Goal: Information Seeking & Learning: Understand process/instructions

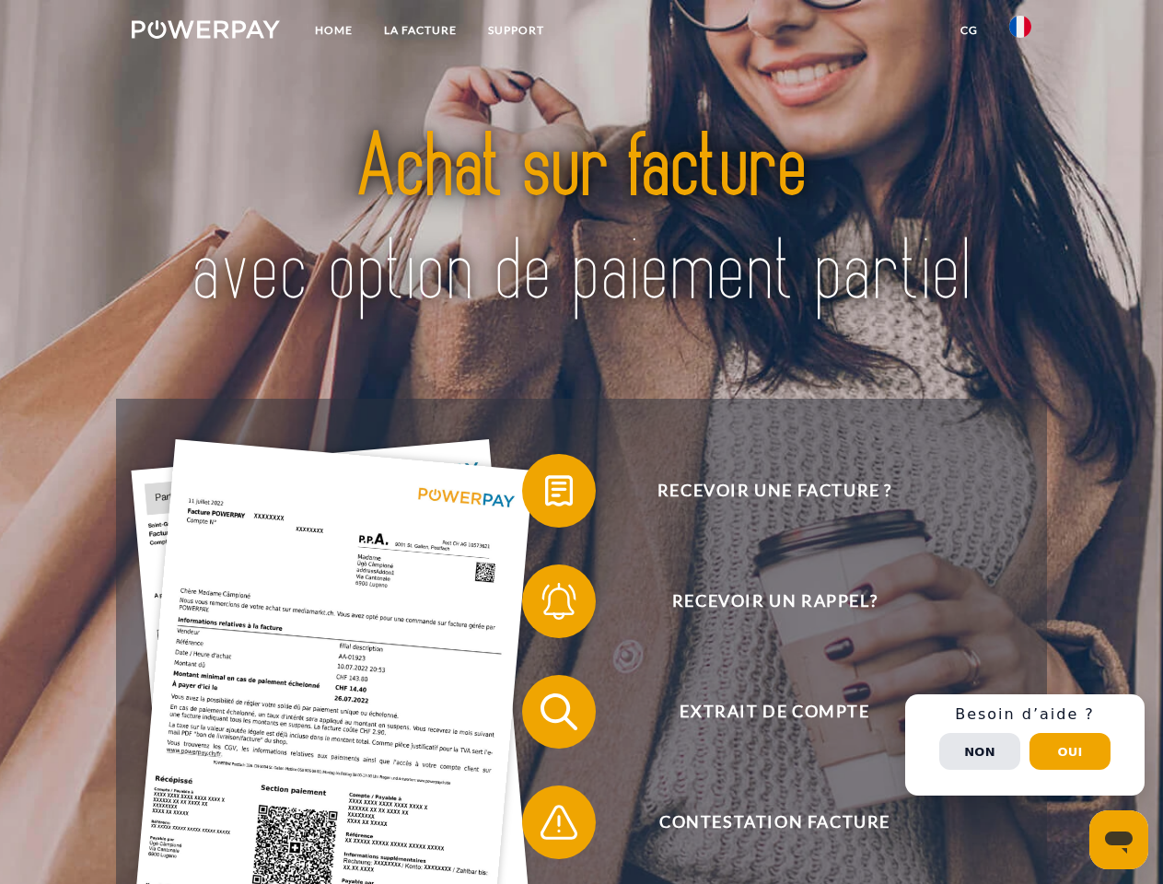
click at [205, 32] on img at bounding box center [206, 29] width 148 height 18
click at [1020, 32] on img at bounding box center [1020, 27] width 22 height 22
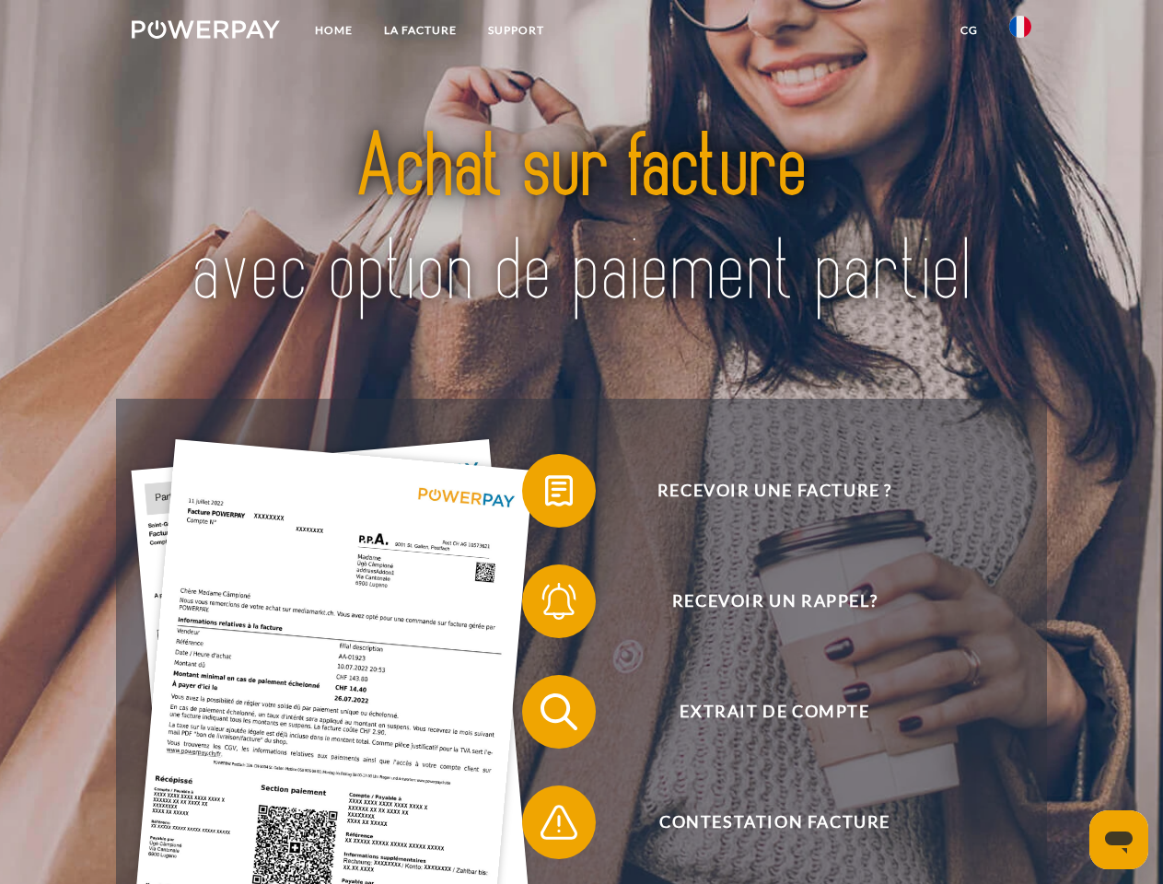
click at [968, 30] on link "CG" at bounding box center [968, 30] width 49 height 33
click at [545, 494] on span at bounding box center [531, 491] width 92 height 92
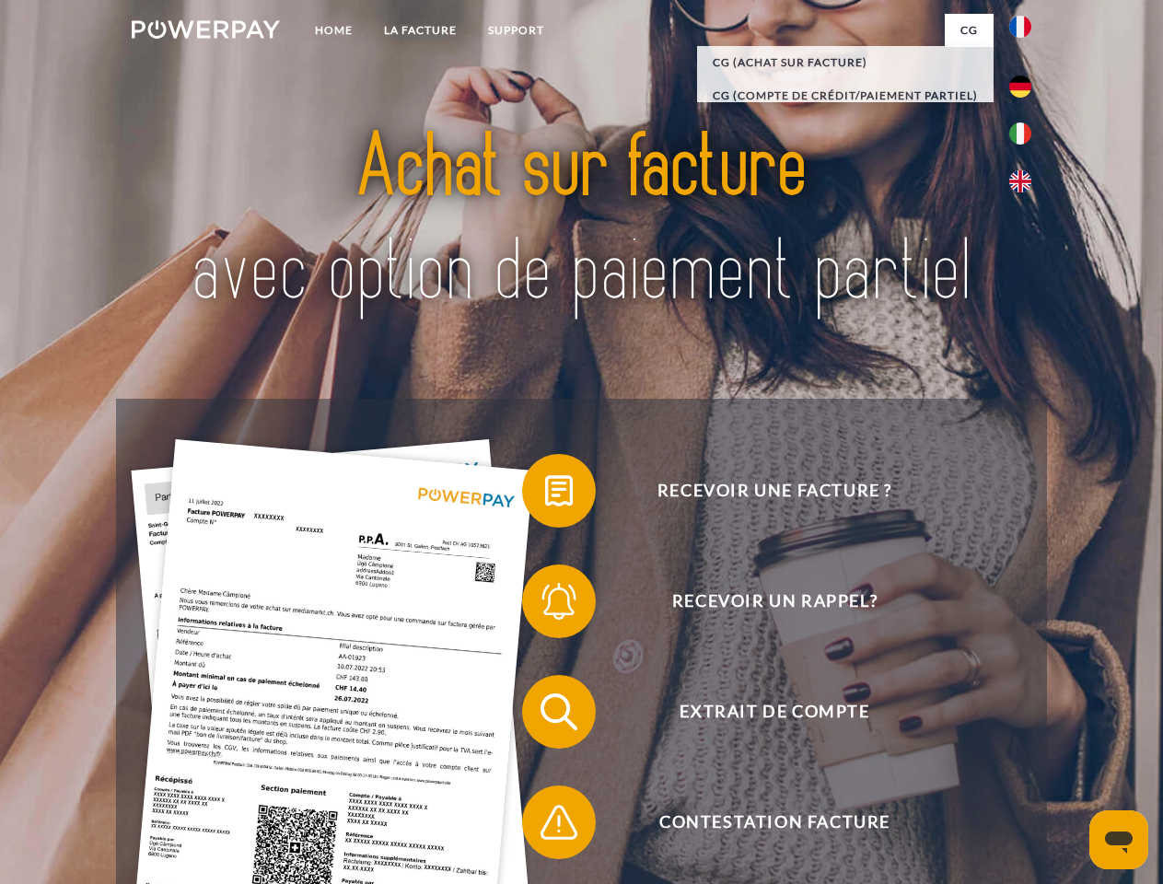
click at [545, 605] on span at bounding box center [531, 601] width 92 height 92
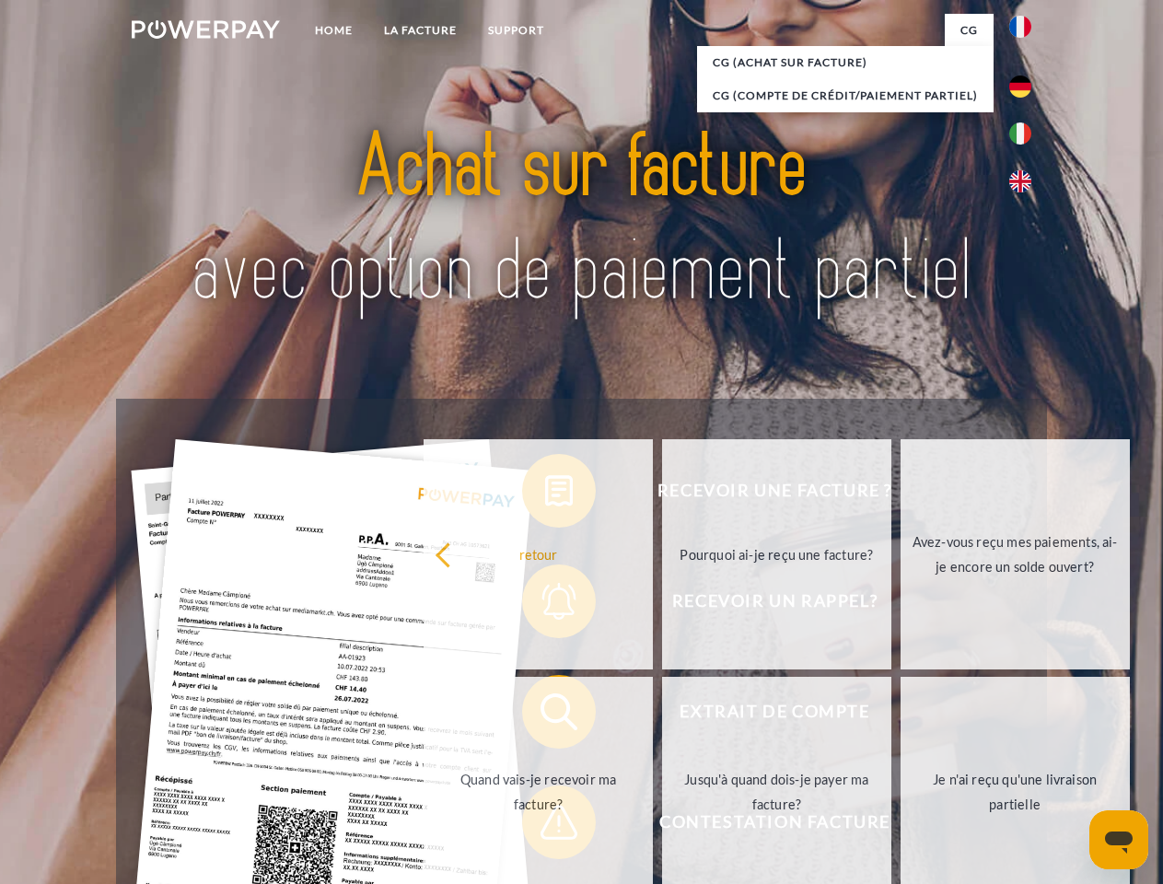
click at [662, 715] on link "Jusqu'à quand dois-je payer ma facture?" at bounding box center [776, 792] width 229 height 230
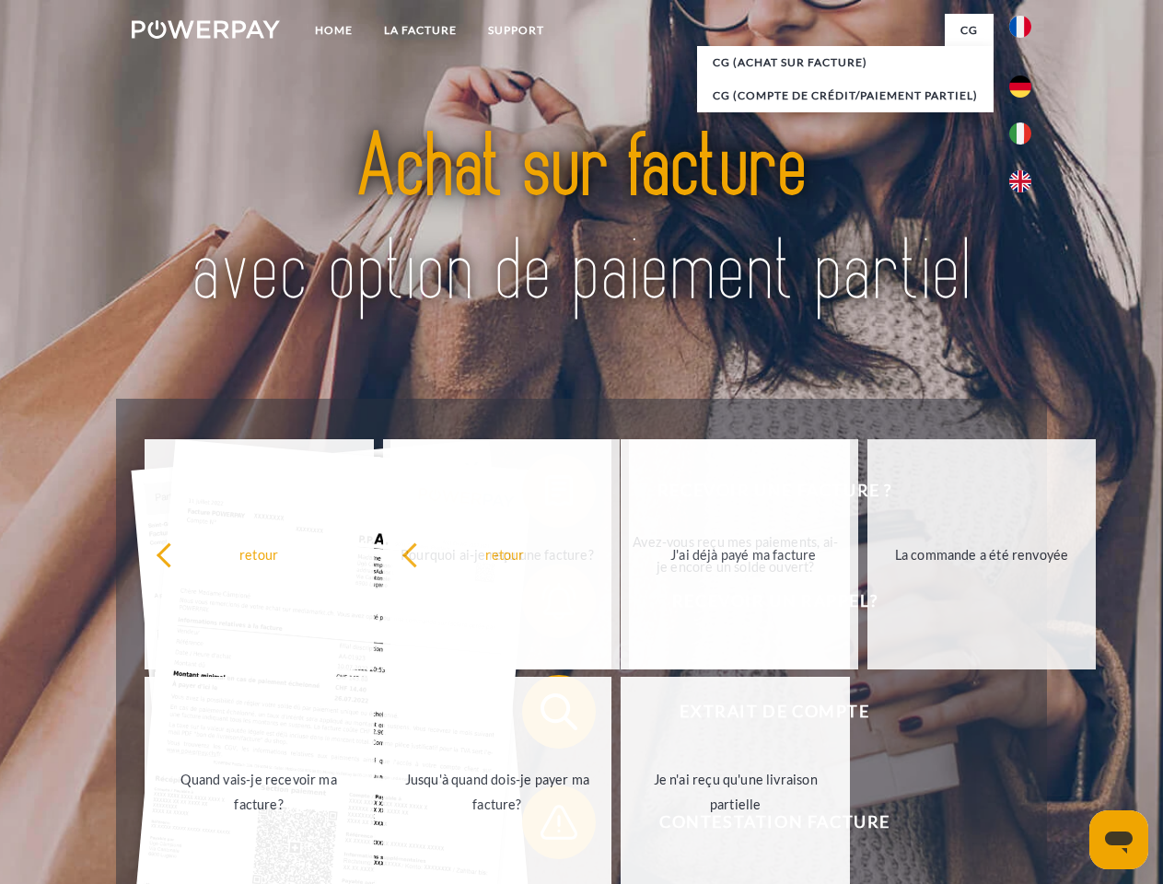
click at [545, 826] on span at bounding box center [531, 822] width 92 height 92
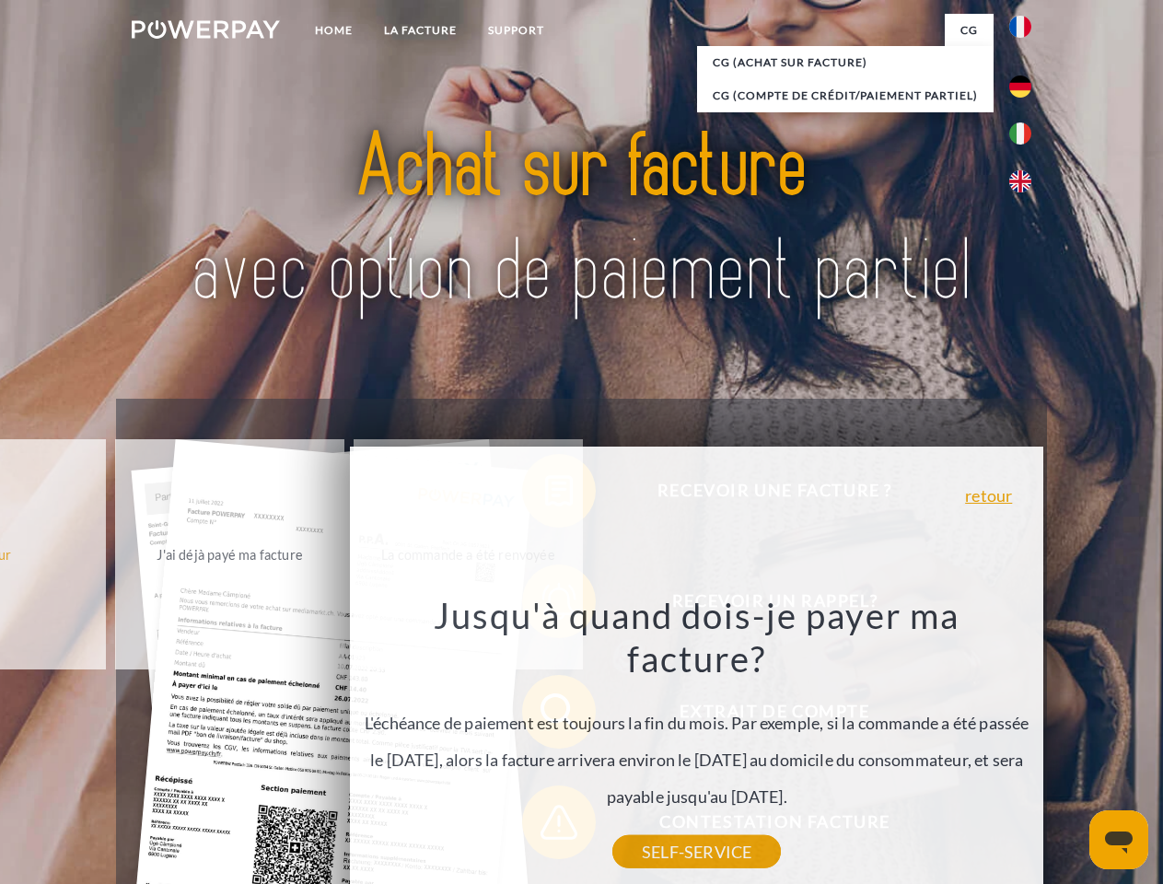
click at [1025, 745] on div "Recevoir une facture ? Recevoir un rappel? Extrait de compte retour" at bounding box center [581, 767] width 930 height 736
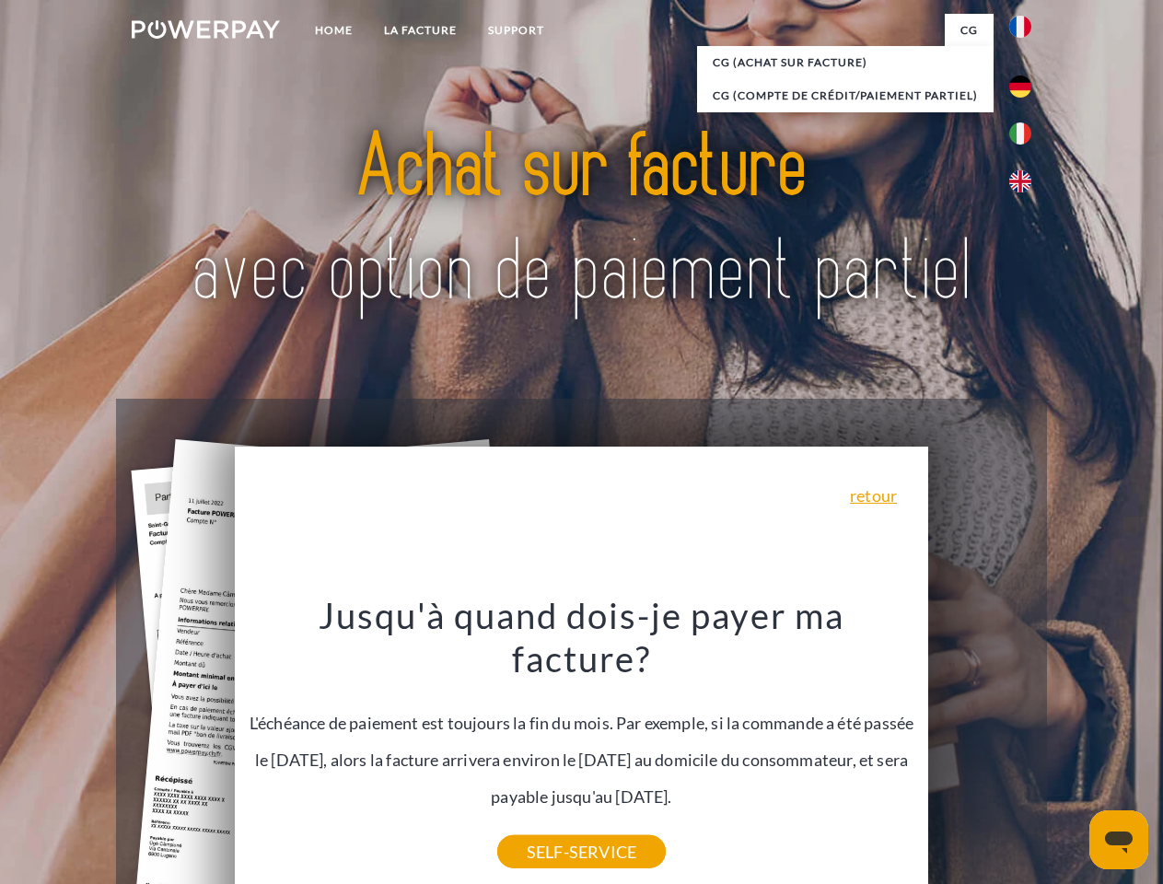
click at [979, 748] on span "Extrait de compte" at bounding box center [774, 712] width 451 height 74
click at [1070, 751] on header "Home LA FACTURE Support" at bounding box center [581, 635] width 1163 height 1271
